Goal: Register for event/course

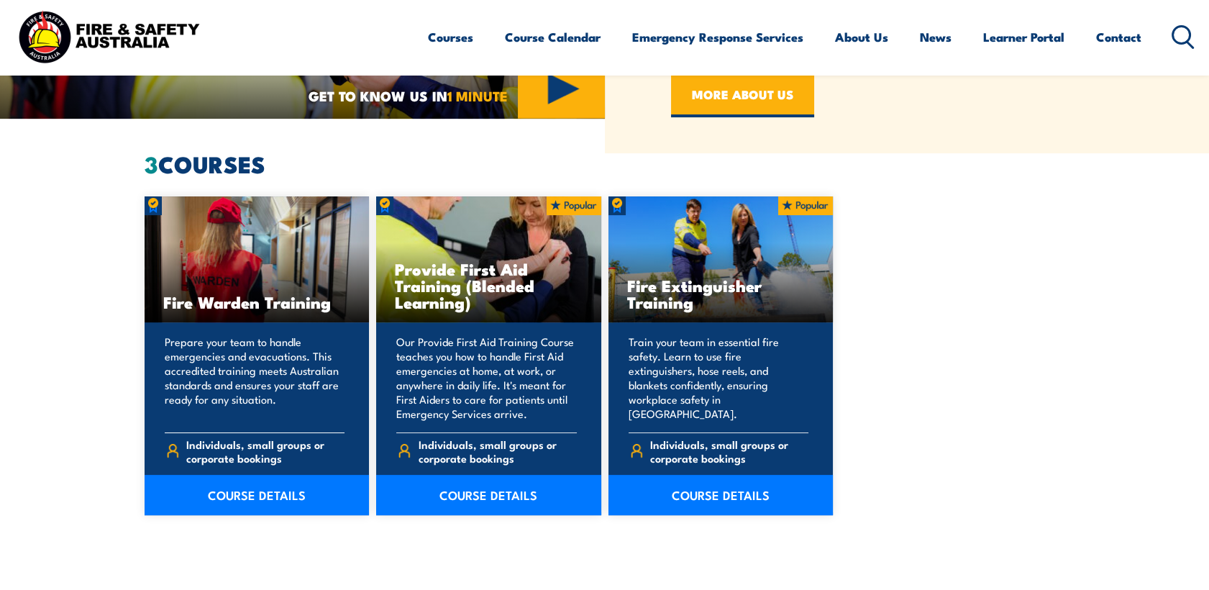
scroll to position [879, 0]
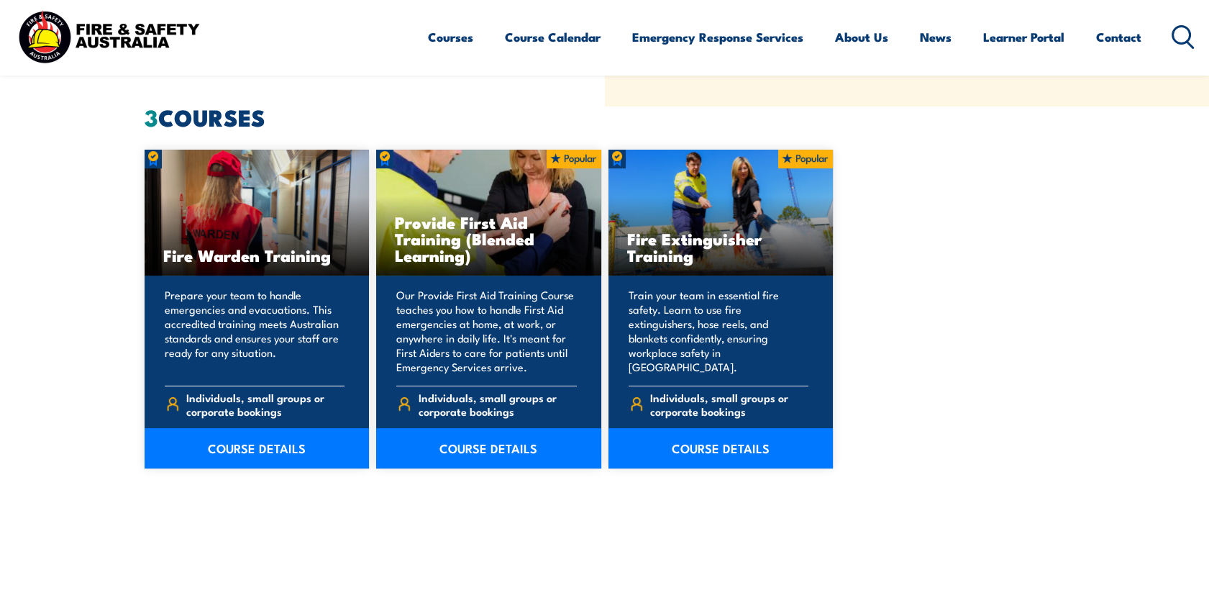
click at [246, 340] on p "Prepare your team to handle emergencies and evacuations. This accredited traini…" at bounding box center [255, 331] width 180 height 86
click at [283, 449] on link "COURSE DETAILS" at bounding box center [257, 448] width 225 height 40
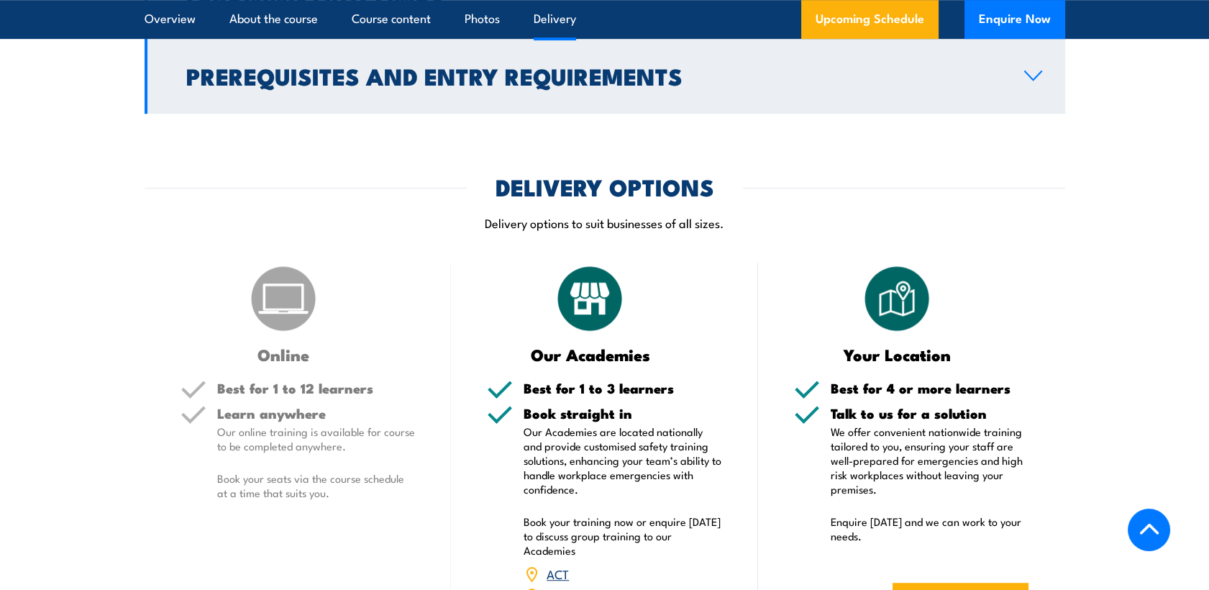
scroll to position [2077, 0]
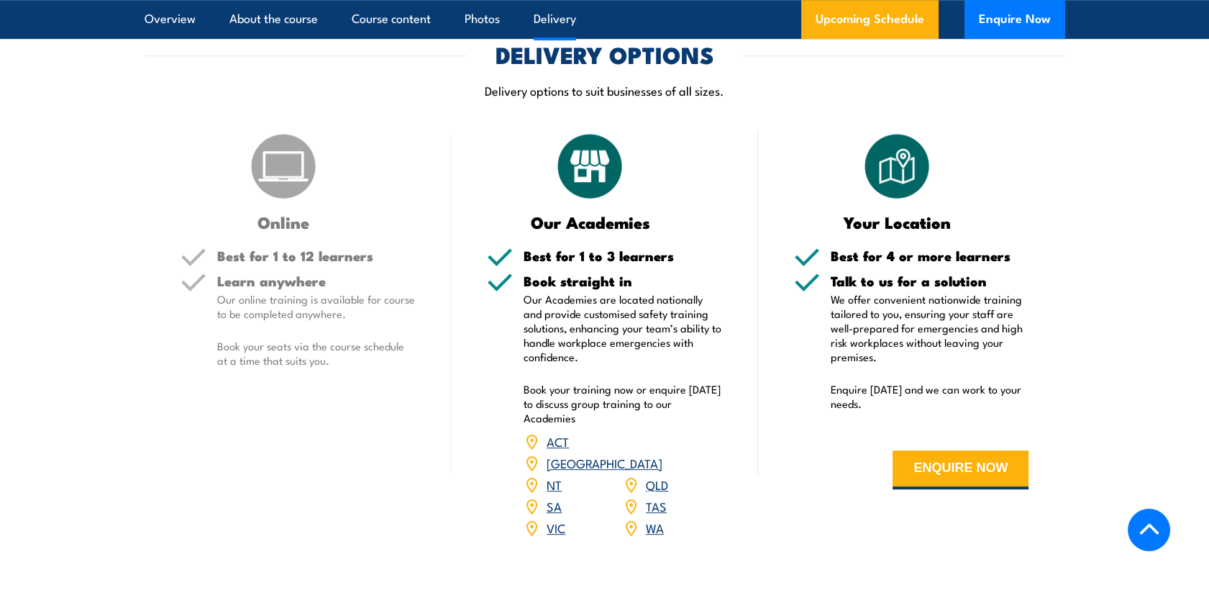
click at [659, 454] on link "[GEOGRAPHIC_DATA]" at bounding box center [604, 462] width 116 height 17
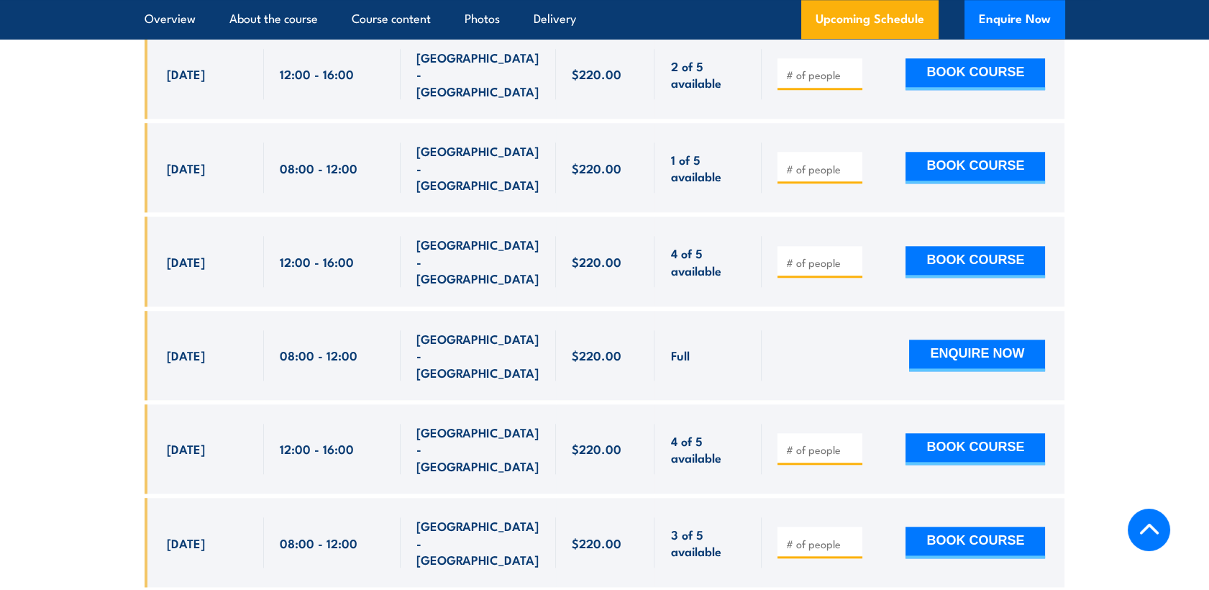
scroll to position [2914, 0]
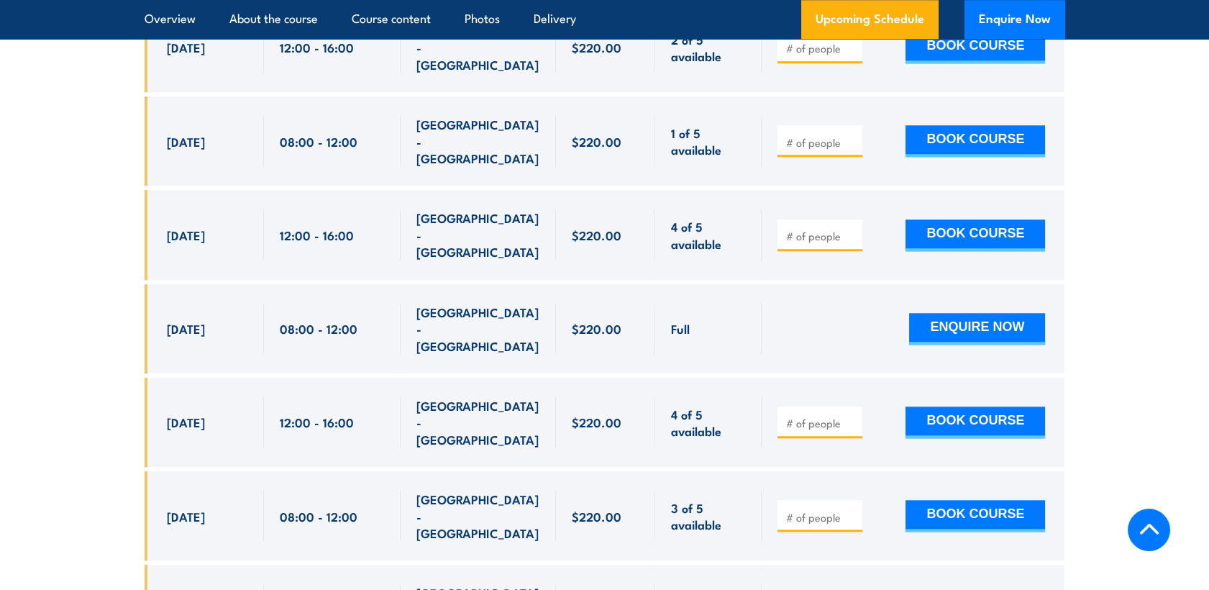
drag, startPoint x: 71, startPoint y: 385, endPoint x: 163, endPoint y: 403, distance: 93.1
click at [73, 385] on section "UPCOMING SCHEDULE FOR - "Fire Warden Training" [DATE] [DATE]" at bounding box center [604, 462] width 1209 height 1363
click at [32, 324] on section "UPCOMING SCHEDULE FOR - "Fire Warden Training" [DATE] [DATE]" at bounding box center [604, 462] width 1209 height 1363
